Goal: Task Accomplishment & Management: Use online tool/utility

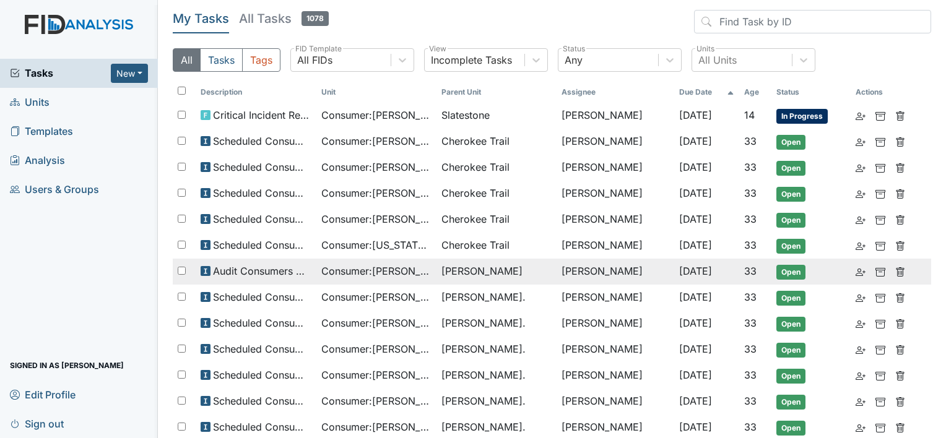
scroll to position [50, 0]
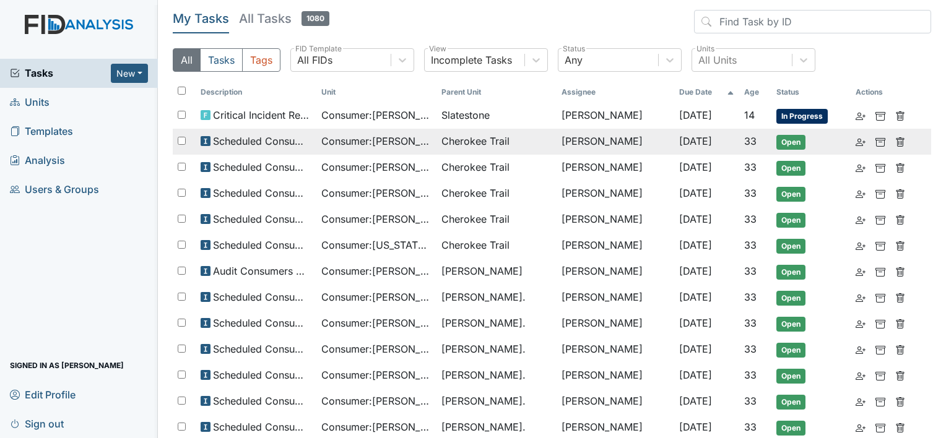
click at [416, 150] on td "Consumer : Anyanwu, Joseph" at bounding box center [376, 142] width 120 height 26
